Goal: Task Accomplishment & Management: Use online tool/utility

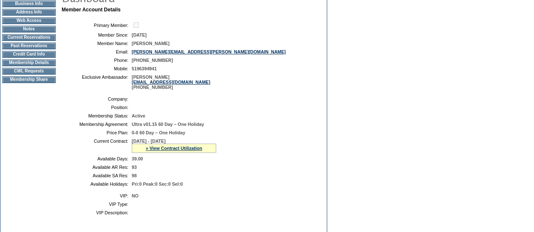
scroll to position [95, 0]
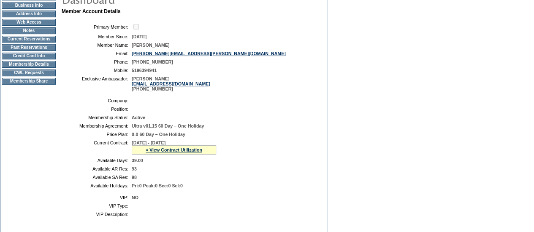
click at [27, 76] on td "CWL Requests" at bounding box center [29, 73] width 54 height 7
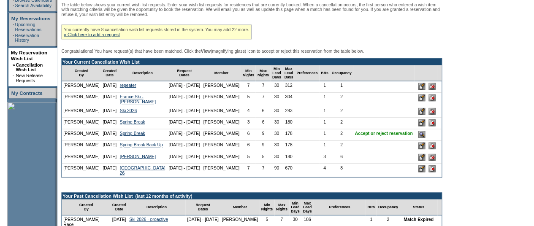
scroll to position [157, 0]
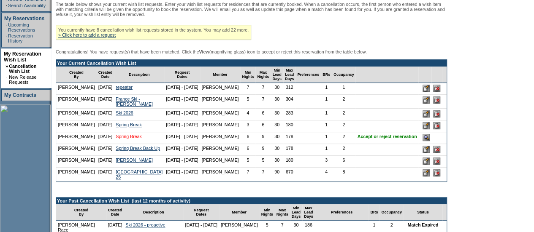
click at [116, 139] on link "Spring Break" at bounding box center [129, 136] width 26 height 5
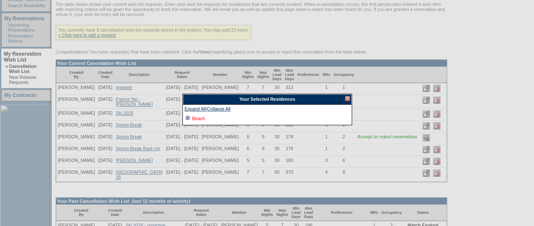
click at [198, 117] on link "Beach" at bounding box center [198, 118] width 13 height 5
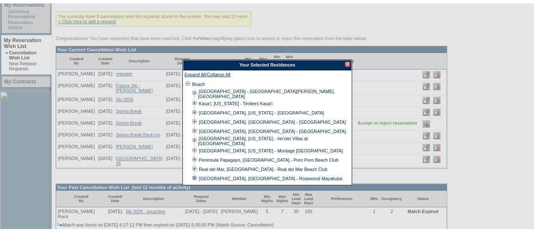
scroll to position [172, 0]
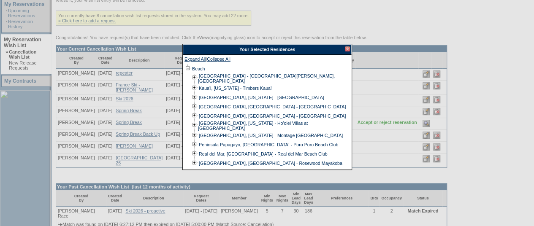
click at [348, 47] on div at bounding box center [347, 48] width 5 height 5
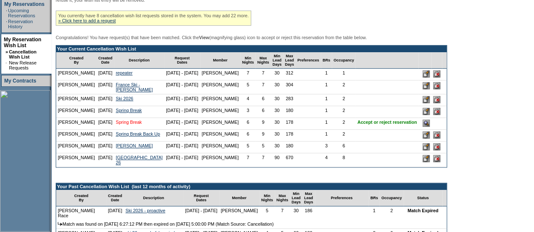
click at [116, 125] on link "Spring Break" at bounding box center [129, 122] width 26 height 5
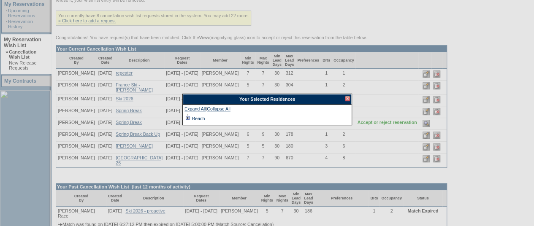
click at [186, 116] on td at bounding box center [187, 118] width 7 height 9
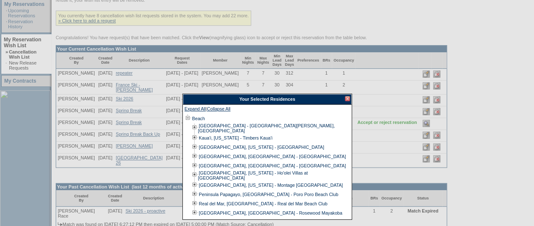
click at [347, 97] on div at bounding box center [347, 98] width 5 height 5
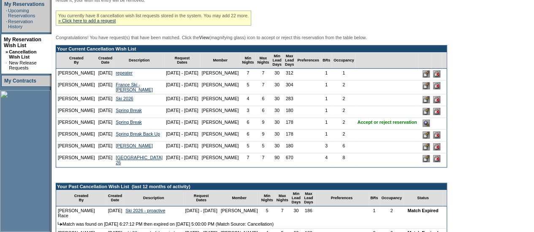
scroll to position [18, 0]
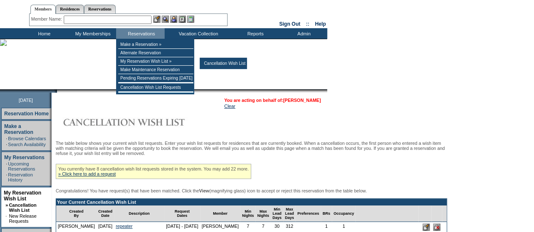
click at [313, 98] on link "[PERSON_NAME]" at bounding box center [302, 100] width 38 height 5
